Goal: Information Seeking & Learning: Learn about a topic

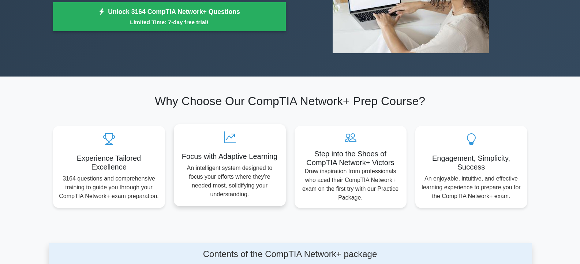
scroll to position [37, 0]
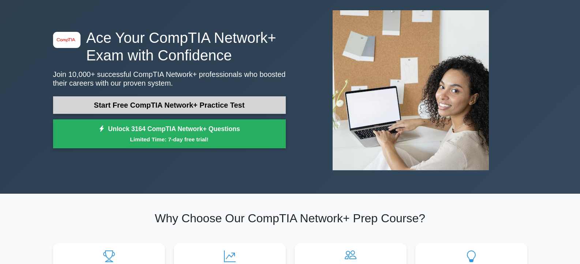
click at [185, 108] on link "Start Free CompTIA Network+ Practice Test" at bounding box center [169, 105] width 233 height 18
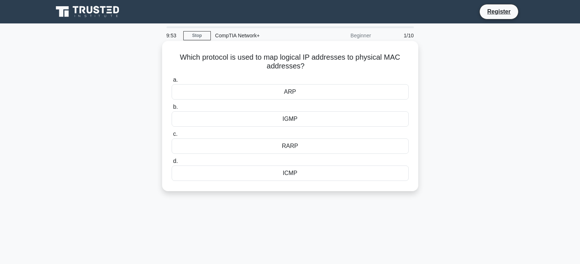
click at [249, 169] on div "ICMP" at bounding box center [290, 172] width 237 height 15
click at [172, 163] on input "d. ICMP" at bounding box center [172, 161] width 0 height 5
